Goal: Task Accomplishment & Management: Complete application form

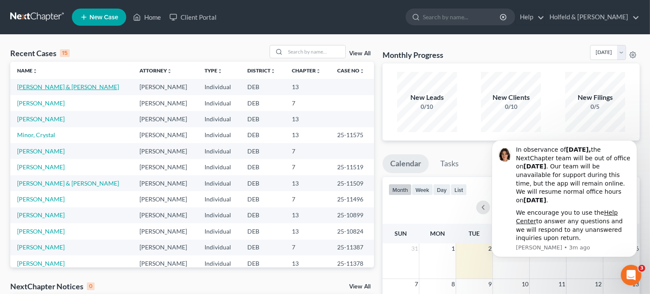
click at [74, 86] on link "[PERSON_NAME] & [PERSON_NAME]" at bounding box center [68, 86] width 102 height 7
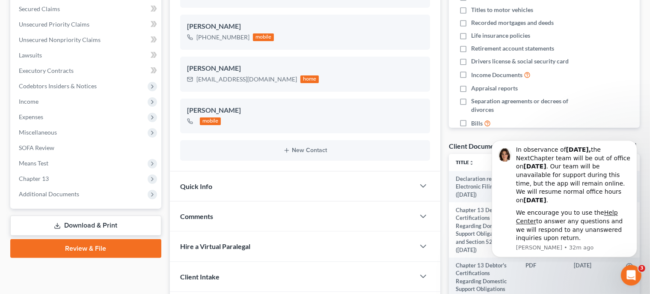
scroll to position [220, 0]
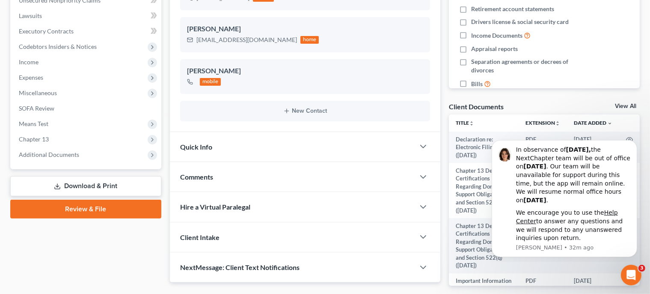
click at [101, 207] on link "Review & File" at bounding box center [85, 208] width 151 height 19
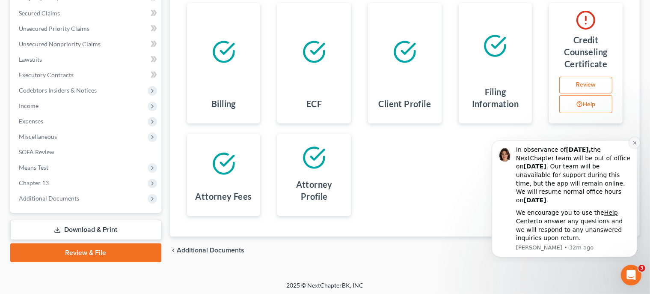
click at [638, 141] on button "Dismiss notification" at bounding box center [634, 142] width 11 height 11
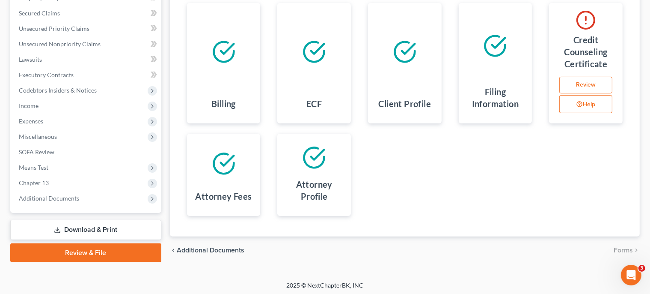
click at [591, 83] on link "Review" at bounding box center [585, 85] width 53 height 17
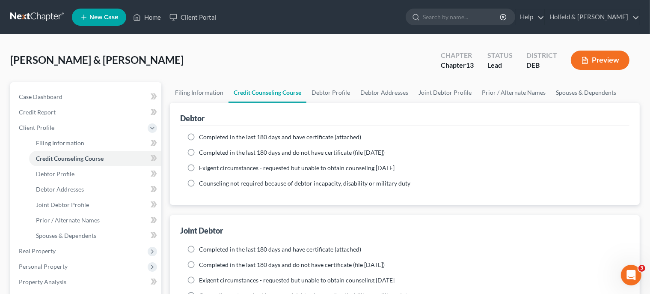
click at [199, 138] on label "Completed in the last 180 days and have certificate (attached)" at bounding box center [280, 137] width 162 height 9
click at [202, 138] on input "Completed in the last 180 days and have certificate (attached)" at bounding box center [205, 136] width 6 height 6
radio input "true"
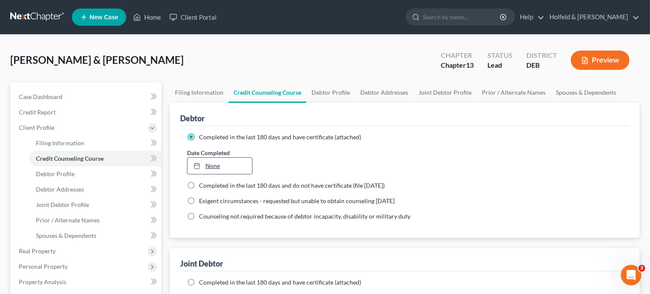
click at [211, 167] on link "None" at bounding box center [219, 165] width 65 height 16
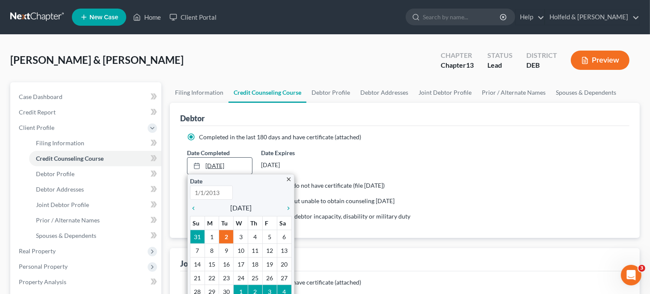
type input "[DATE]"
click at [196, 210] on icon "chevron_left" at bounding box center [195, 208] width 11 height 7
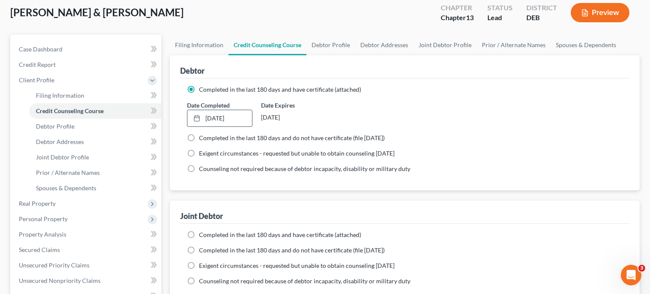
scroll to position [71, 0]
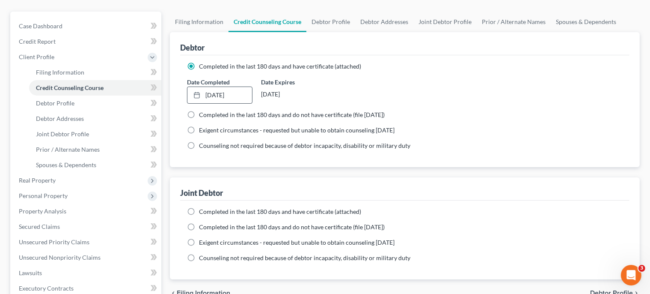
click at [199, 211] on label "Completed in the last 180 days and have certificate (attached)" at bounding box center [280, 211] width 162 height 9
click at [202, 211] on input "Completed in the last 180 days and have certificate (attached)" at bounding box center [205, 210] width 6 height 6
radio input "true"
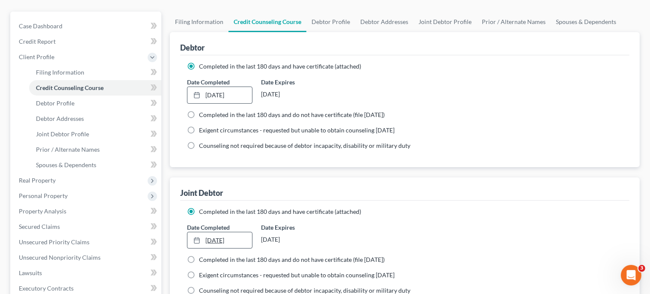
type input "[DATE]"
click at [218, 238] on link "[DATE]" at bounding box center [219, 240] width 65 height 16
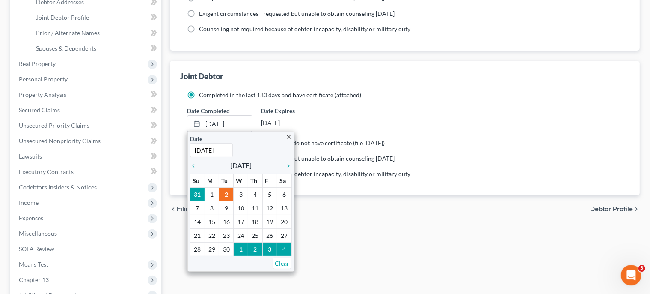
scroll to position [217, 0]
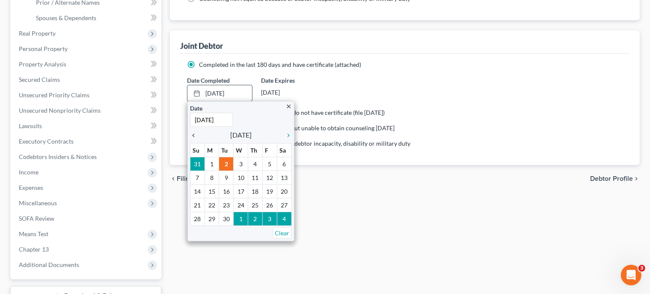
click at [195, 132] on icon "chevron_left" at bounding box center [195, 135] width 11 height 7
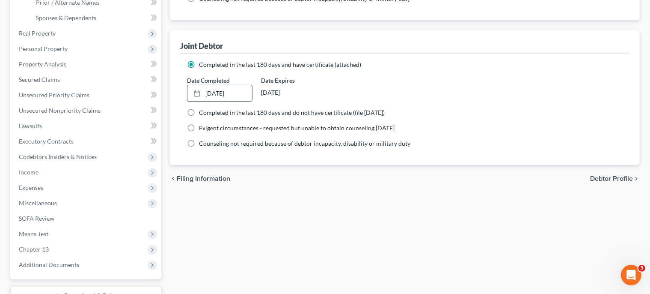
click at [612, 175] on span "Debtor Profile" at bounding box center [611, 178] width 43 height 7
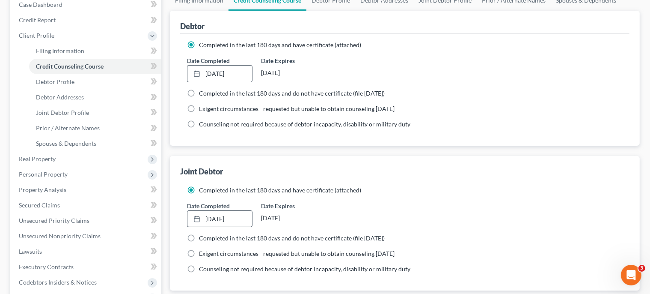
select select "1"
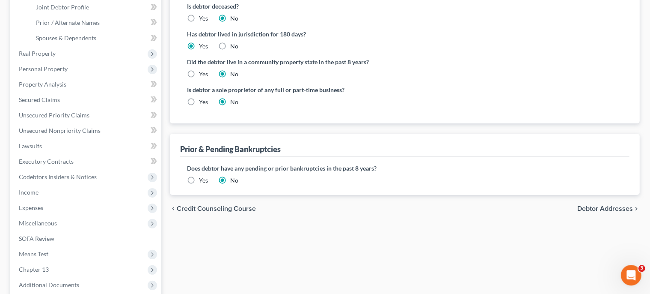
scroll to position [284, 0]
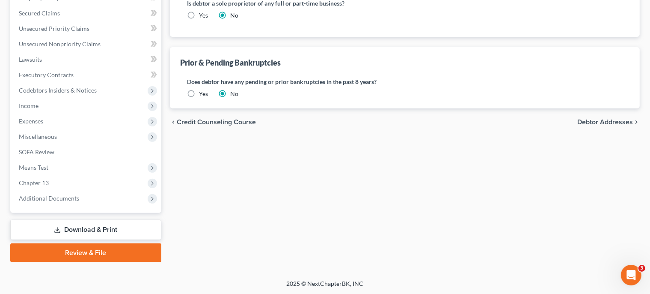
click at [91, 253] on link "Review & File" at bounding box center [85, 252] width 151 height 19
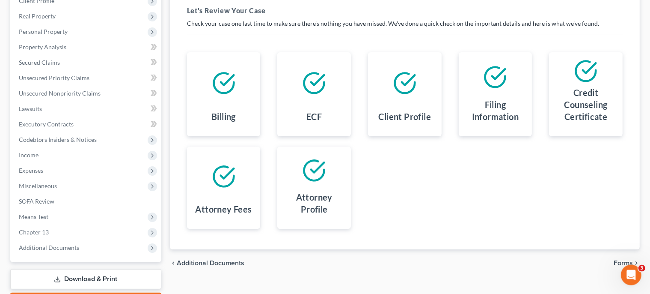
scroll to position [153, 0]
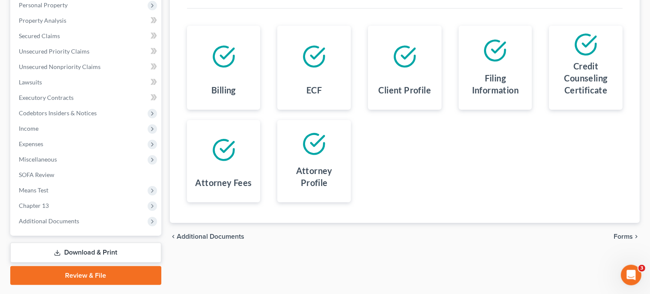
click at [632, 236] on span "Forms" at bounding box center [623, 236] width 19 height 7
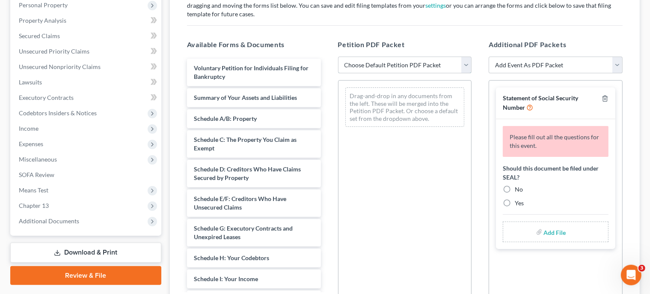
click at [338, 56] on select "Choose Default Petition PDF Packet Complete Bankruptcy Petition (all forms and …" at bounding box center [405, 64] width 134 height 17
select select "0"
click option "Complete Bankruptcy Petition (all forms and schedules)" at bounding box center [0, 0] width 0 height 0
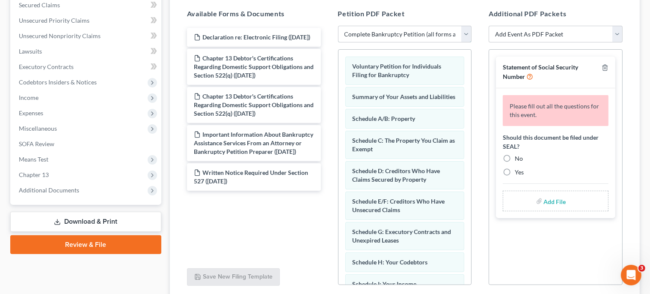
scroll to position [189, 0]
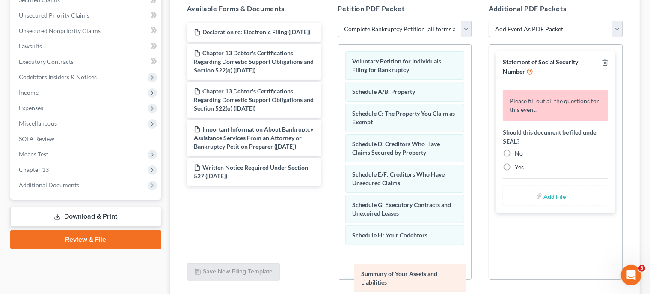
drag, startPoint x: 410, startPoint y: 97, endPoint x: 411, endPoint y: 280, distance: 183.2
click at [412, 280] on div "Summary of Your Assets and Liabilities Voluntary Petition for Individuals Filin…" at bounding box center [405, 300] width 133 height 510
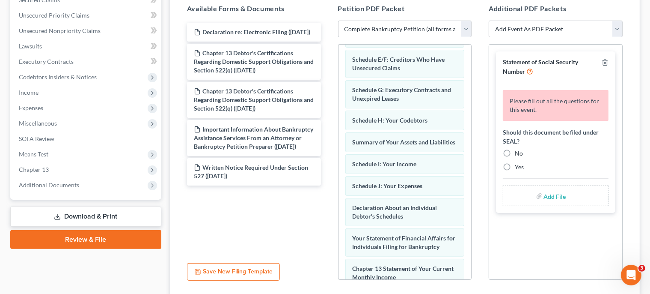
scroll to position [120, 0]
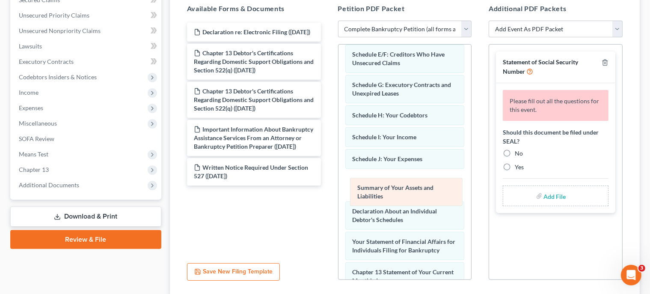
drag, startPoint x: 436, startPoint y: 140, endPoint x: 440, endPoint y: 197, distance: 57.1
click at [440, 197] on div "Summary of Your Assets and Liabilities Voluntary Petition for Individuals Filin…" at bounding box center [405, 180] width 133 height 510
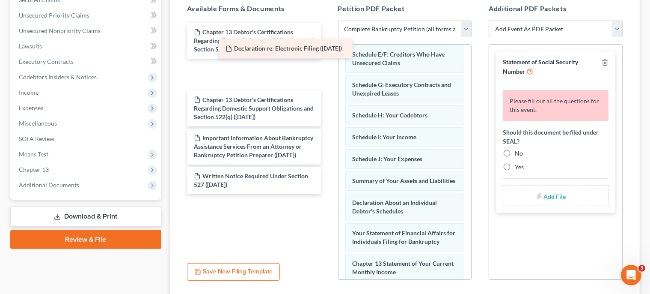
drag, startPoint x: 275, startPoint y: 34, endPoint x: 306, endPoint y: 51, distance: 36.0
click at [306, 51] on div "Declaration re: Electronic Filing ([DATE]) Declaration re: Electronic Filing ([…" at bounding box center [254, 108] width 148 height 171
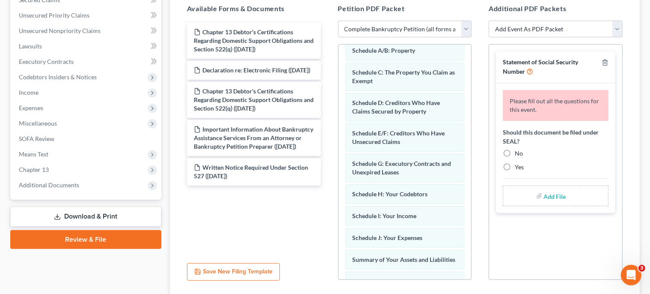
scroll to position [2, 0]
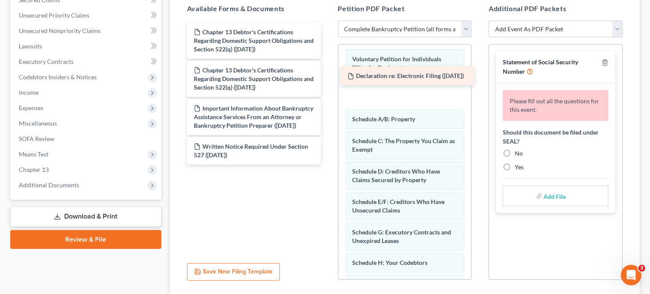
drag, startPoint x: 258, startPoint y: 73, endPoint x: 410, endPoint y: 78, distance: 152.0
click at [328, 78] on div "Declaration re: Electronic Filing ([DATE]) Chapter 13 Debtor's Certifications R…" at bounding box center [254, 94] width 148 height 142
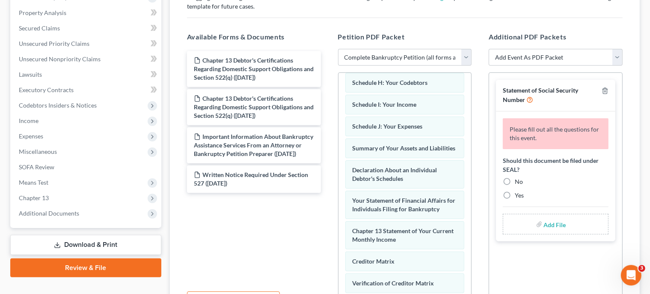
scroll to position [319, 0]
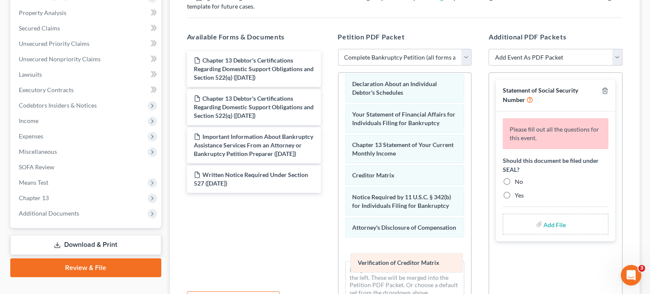
drag, startPoint x: 427, startPoint y: 180, endPoint x: 431, endPoint y: 264, distance: 83.5
click at [431, 264] on div "Verification of Creditor Matrix Voluntary Petition for Individuals Filing for B…" at bounding box center [405, 42] width 133 height 532
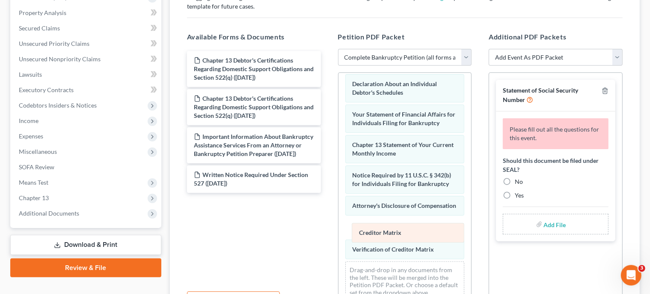
drag, startPoint x: 412, startPoint y: 153, endPoint x: 419, endPoint y: 226, distance: 73.9
click at [419, 226] on div "Creditor Matrix Voluntary Petition for Individuals Filing for Bankruptcy Declar…" at bounding box center [405, 42] width 133 height 532
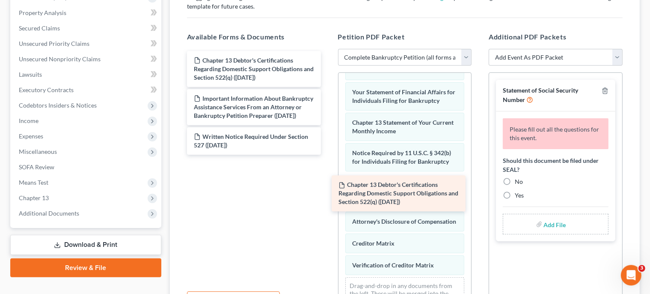
drag, startPoint x: 338, startPoint y: 130, endPoint x: 433, endPoint y: 189, distance: 112.5
click at [328, 155] on div "Chapter 13 Debtor's Certifications Regarding Domestic Support Obligations and S…" at bounding box center [254, 103] width 148 height 104
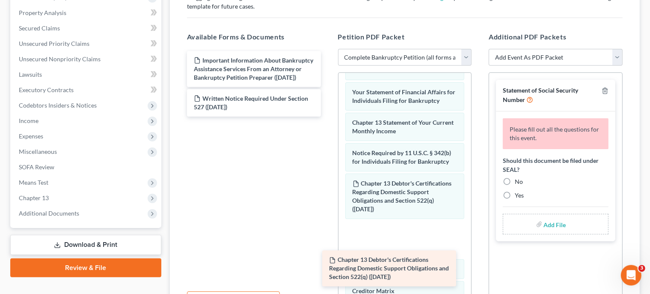
drag, startPoint x: 314, startPoint y: 77, endPoint x: 448, endPoint y: 264, distance: 230.1
click at [328, 116] on div "Chapter 13 Debtor's Certifications Regarding Domestic Support Obligations and S…" at bounding box center [254, 83] width 148 height 65
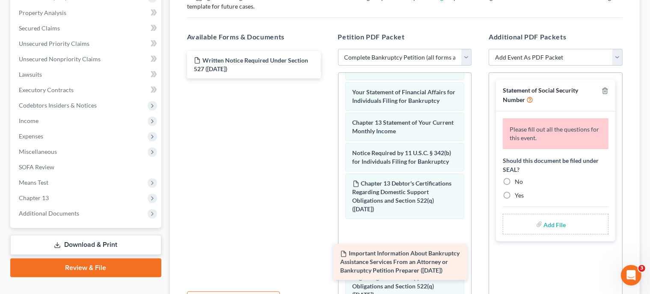
drag, startPoint x: 300, startPoint y: 60, endPoint x: 446, endPoint y: 253, distance: 242.0
click at [328, 78] on div "Important Information About Bankruptcy Assistance Services From an Attorney or …" at bounding box center [254, 64] width 148 height 27
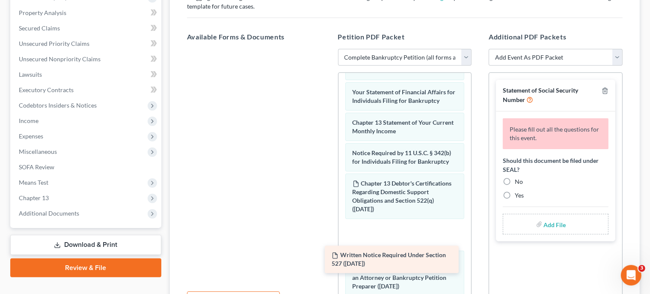
drag, startPoint x: 280, startPoint y: 63, endPoint x: 418, endPoint y: 256, distance: 237.2
click at [328, 49] on div "Written Notice Required Under Section 527 ([DATE]) Written Notice Required Unde…" at bounding box center [254, 49] width 148 height 0
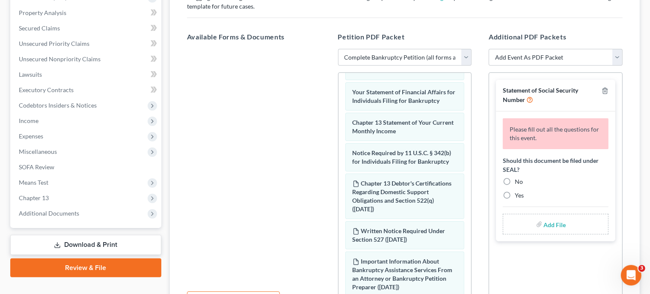
click at [515, 180] on label "No" at bounding box center [519, 181] width 8 height 9
click at [518, 180] on input "No" at bounding box center [521, 180] width 6 height 6
radio input "true"
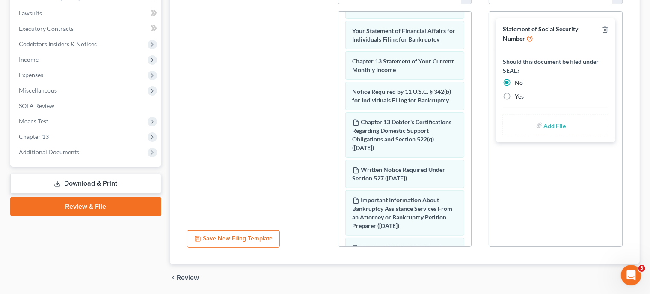
scroll to position [252, 0]
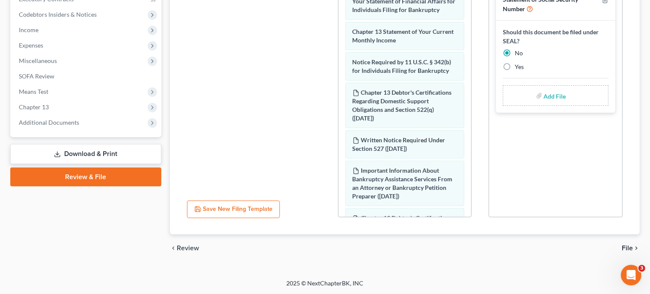
click at [629, 250] on span "File" at bounding box center [627, 247] width 11 height 7
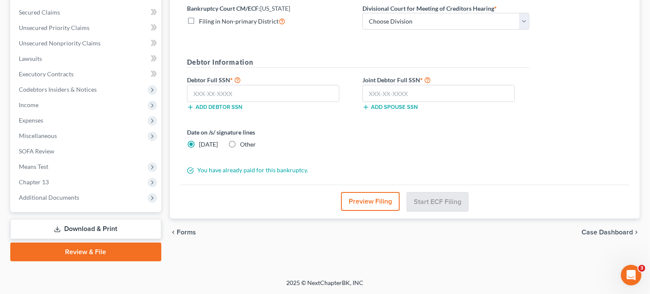
scroll to position [176, 0]
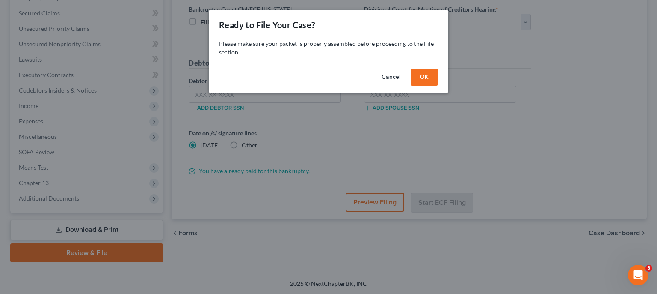
click at [420, 78] on button "OK" at bounding box center [424, 76] width 27 height 17
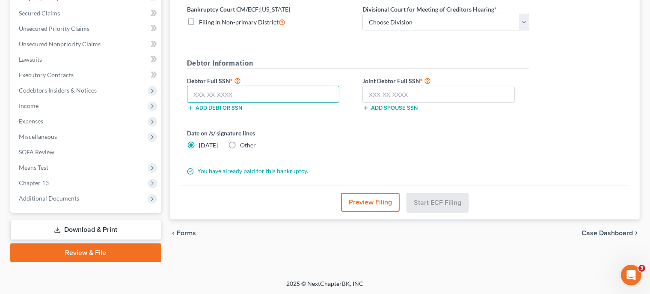
click at [249, 91] on input "text" at bounding box center [263, 94] width 152 height 17
type input "253-29-6179"
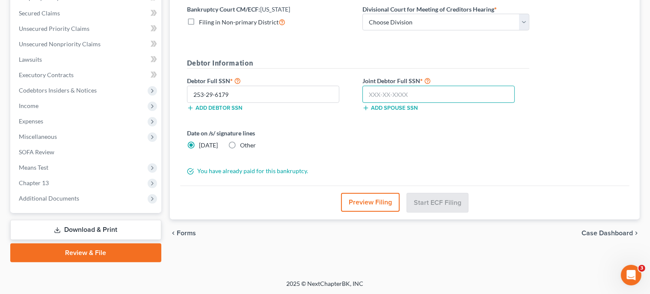
click at [382, 89] on input "text" at bounding box center [439, 94] width 152 height 17
type input "143-74-4944"
click at [363, 14] on select "Choose Division [GEOGRAPHIC_DATA]" at bounding box center [446, 22] width 167 height 17
select select "0"
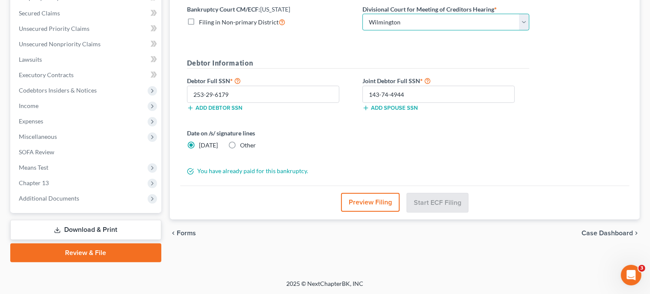
click option "Wilmington" at bounding box center [0, 0] width 0 height 0
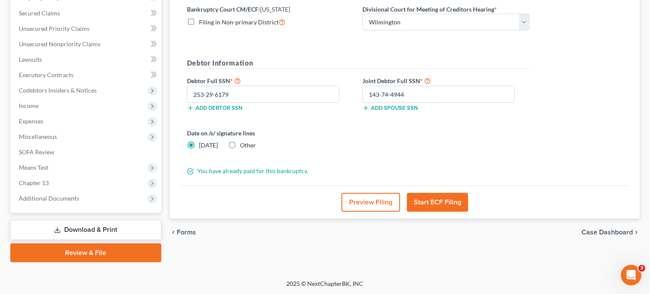
click at [438, 199] on button "Start ECF Filing" at bounding box center [437, 202] width 61 height 19
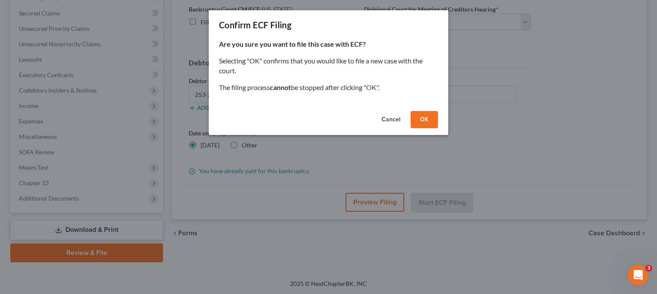
click at [433, 121] on button "OK" at bounding box center [424, 119] width 27 height 17
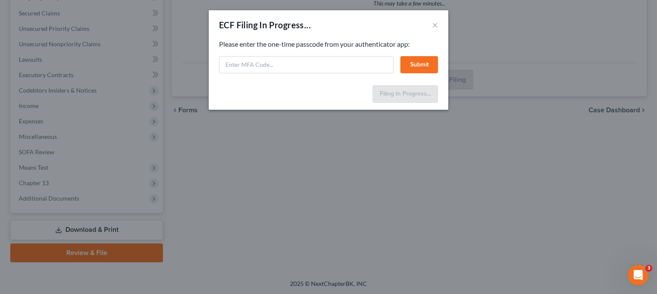
select select "0"
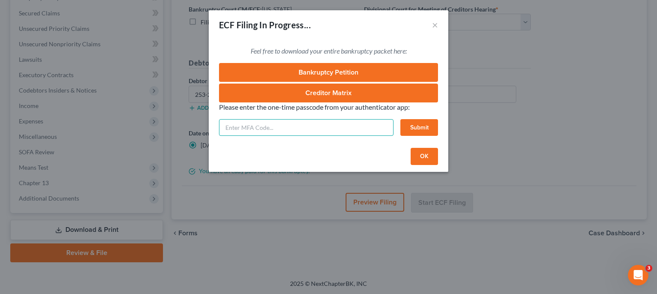
click at [352, 130] on input "text" at bounding box center [306, 127] width 175 height 17
type input "685561"
click at [412, 124] on button "Submit" at bounding box center [420, 127] width 38 height 17
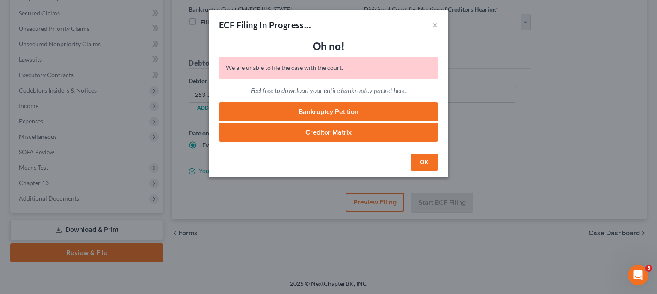
click at [423, 165] on button "OK" at bounding box center [424, 162] width 27 height 17
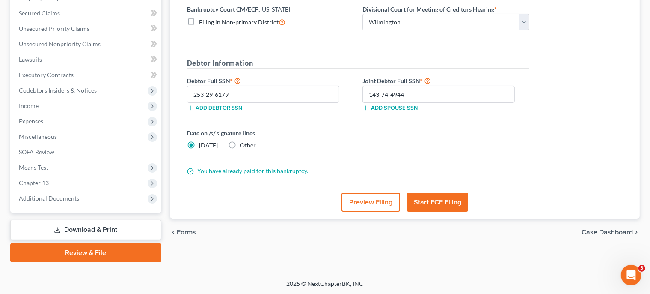
click at [448, 198] on button "Start ECF Filing" at bounding box center [437, 202] width 61 height 19
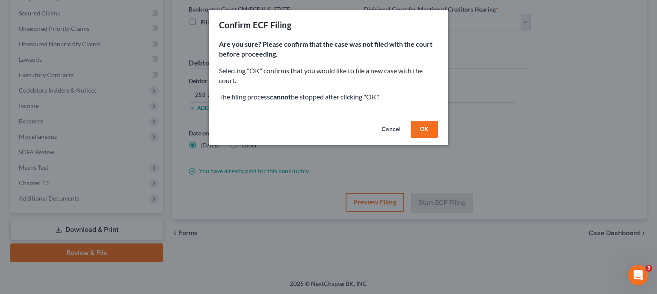
click at [425, 131] on button "OK" at bounding box center [424, 129] width 27 height 17
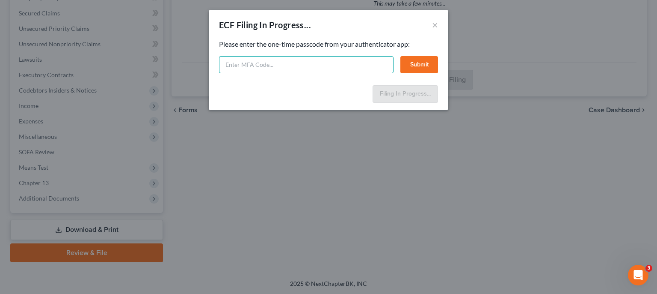
click at [345, 62] on input "text" at bounding box center [306, 64] width 175 height 17
type input "608348"
click at [419, 57] on button "Submit" at bounding box center [420, 64] width 38 height 17
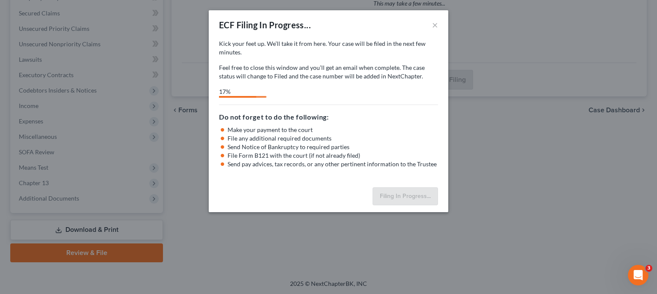
select select "0"
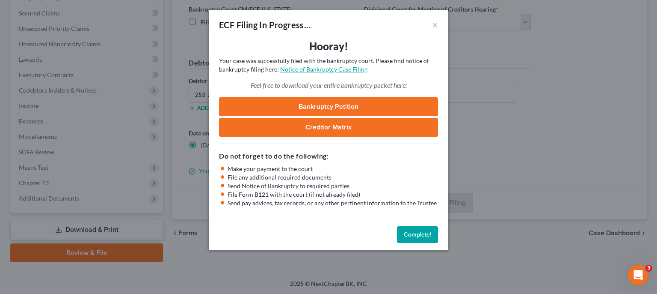
click at [324, 72] on link "Notice of Bankruptcy Case Filing" at bounding box center [323, 68] width 87 height 7
click at [424, 232] on button "Complete!" at bounding box center [417, 234] width 41 height 17
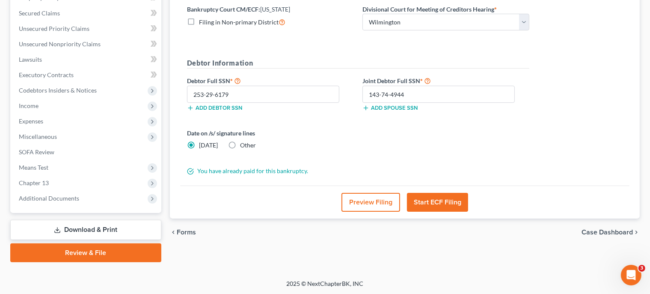
click at [112, 226] on link "Download & Print" at bounding box center [85, 230] width 151 height 20
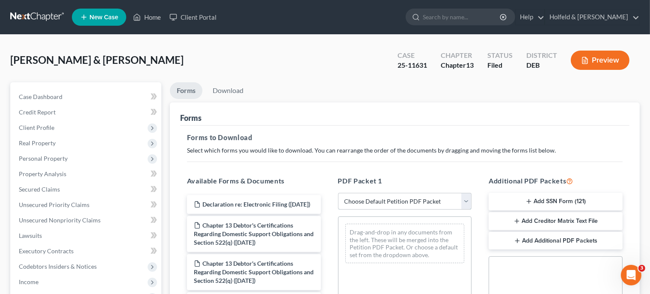
click at [338, 193] on select "Choose Default Petition PDF Packet Complete Bankruptcy Petition (all forms and …" at bounding box center [405, 201] width 134 height 17
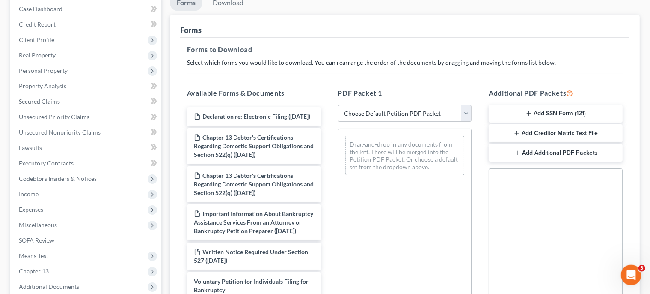
scroll to position [89, 0]
click at [585, 113] on button "Add SSN Form (121)" at bounding box center [556, 113] width 134 height 18
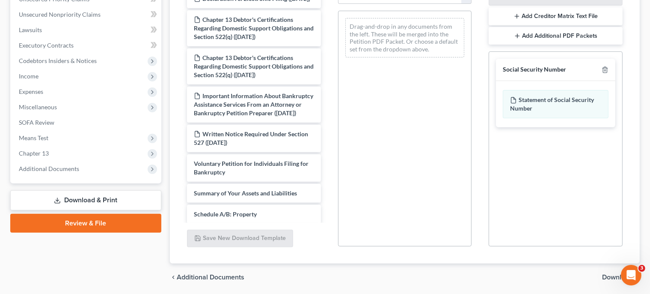
scroll to position [235, 0]
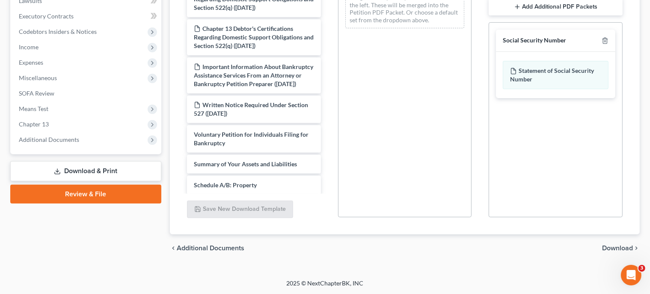
click at [626, 247] on span "Download" at bounding box center [617, 247] width 31 height 7
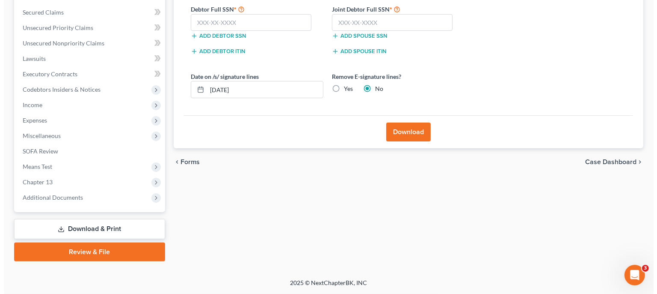
scroll to position [176, 0]
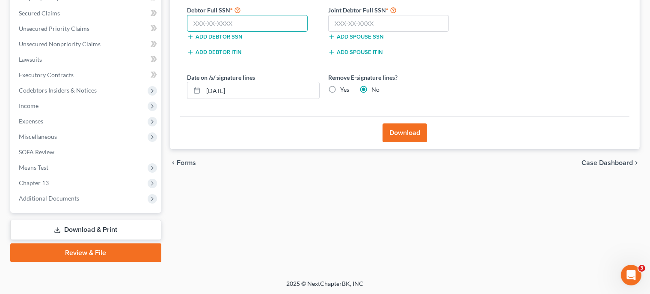
click at [307, 23] on input "text" at bounding box center [247, 23] width 121 height 17
type input "253-29-6179"
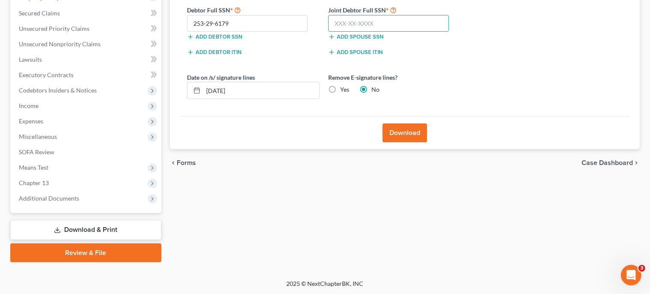
click at [351, 18] on input "text" at bounding box center [388, 23] width 121 height 17
type input "143-74-4944"
click at [397, 123] on button "Download" at bounding box center [405, 132] width 45 height 19
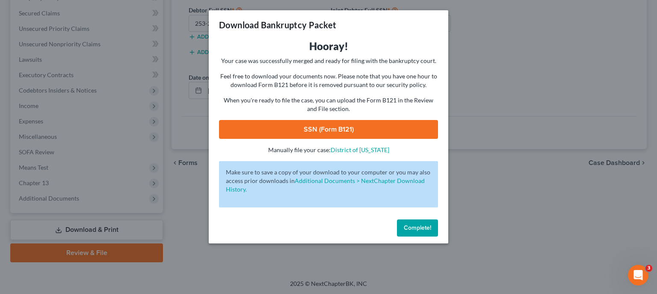
click at [360, 129] on link "SSN (Form B121)" at bounding box center [328, 129] width 219 height 19
